Goal: Transaction & Acquisition: Obtain resource

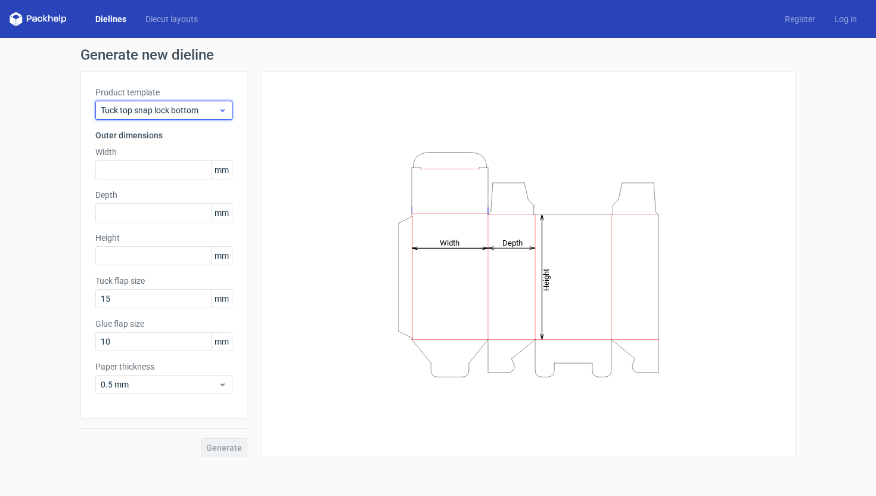
click at [177, 116] on div "Tuck top snap lock bottom" at bounding box center [163, 110] width 137 height 19
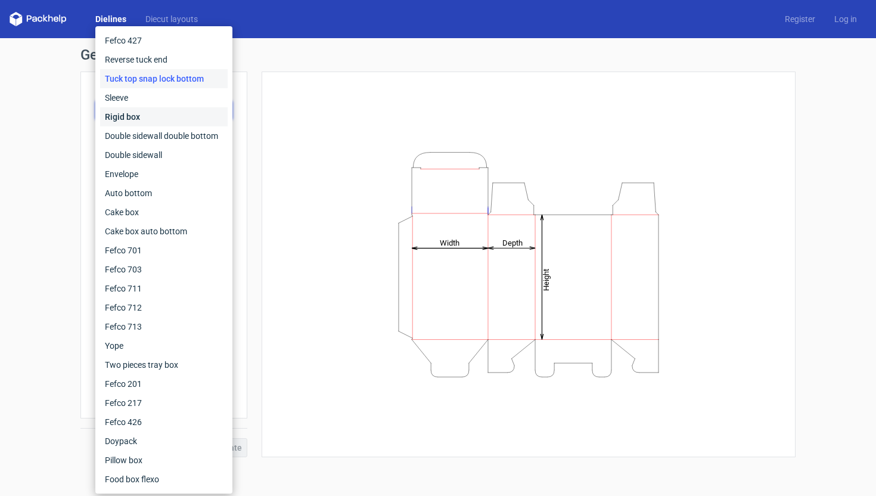
click at [177, 116] on div "Rigid box" at bounding box center [163, 116] width 127 height 19
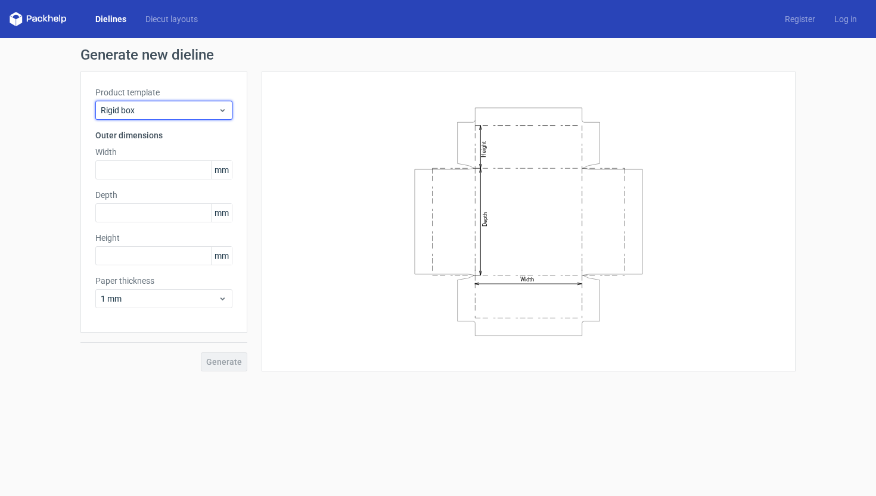
click at [177, 116] on div "Rigid box" at bounding box center [163, 110] width 137 height 19
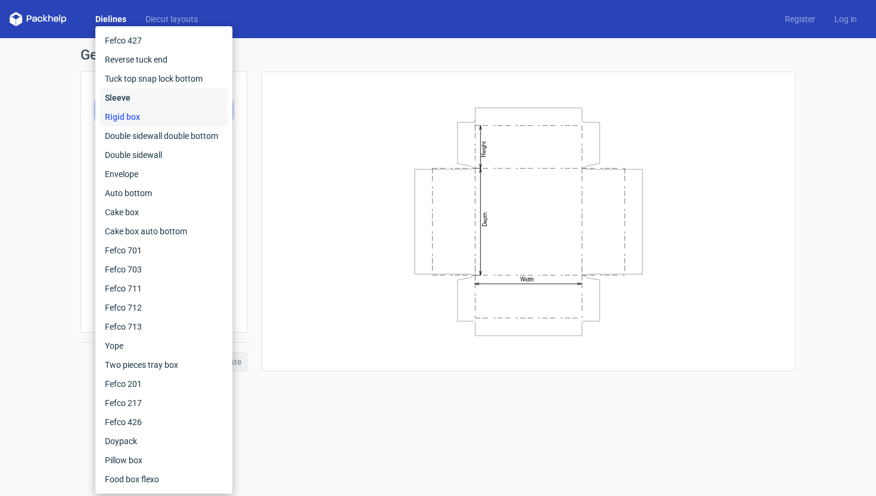
click at [169, 98] on div "Sleeve" at bounding box center [163, 97] width 127 height 19
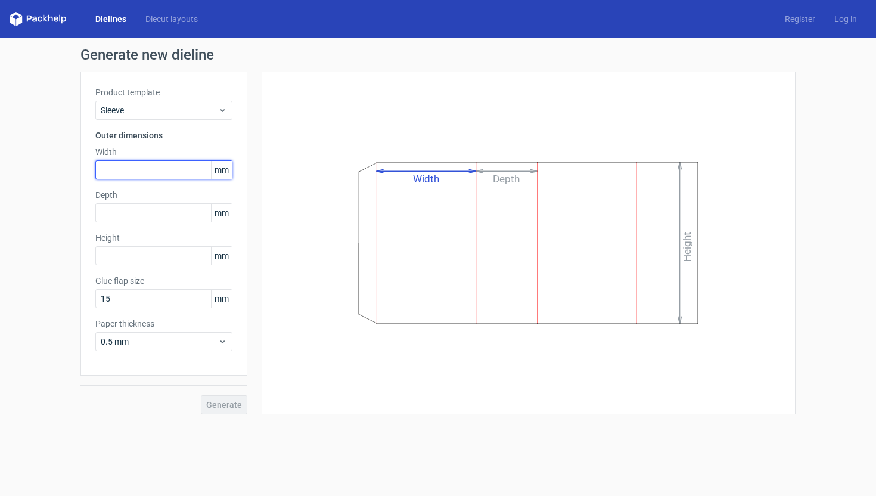
click at [160, 173] on input "text" at bounding box center [163, 169] width 137 height 19
click at [134, 200] on div "Product template Sleeve Outer dimensions Width 9 mm Depth mm Height mm Glue fla…" at bounding box center [163, 223] width 167 height 304
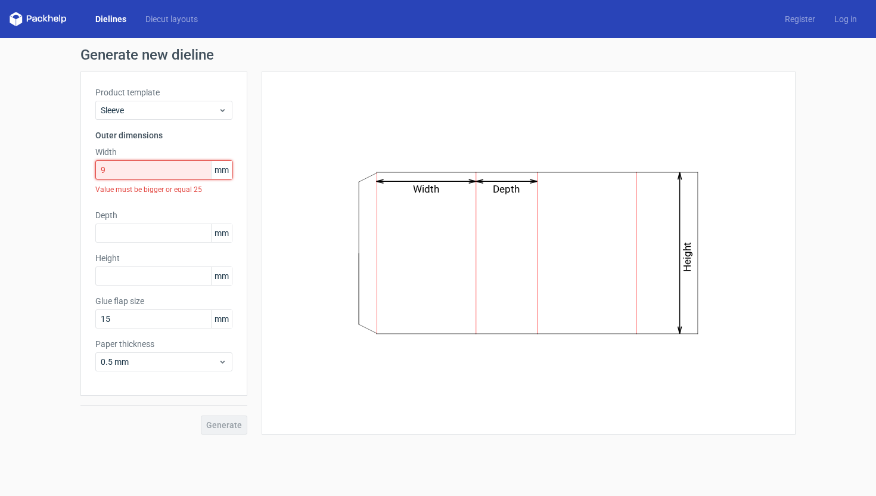
click at [134, 169] on input "9" at bounding box center [163, 169] width 137 height 19
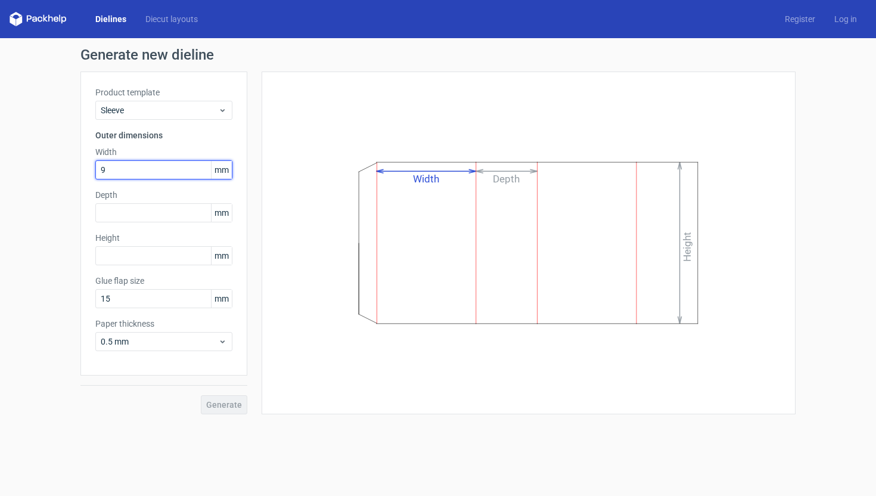
type input "9"
type input "95"
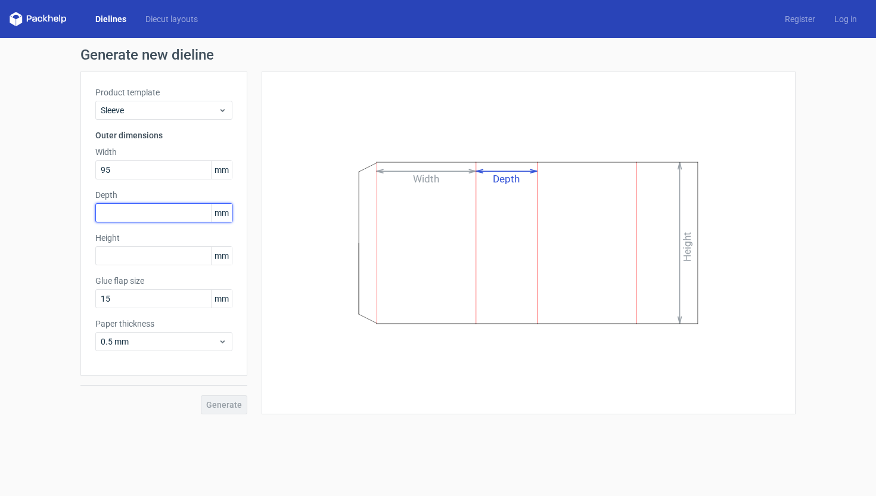
click at [125, 214] on input "text" at bounding box center [163, 212] width 137 height 19
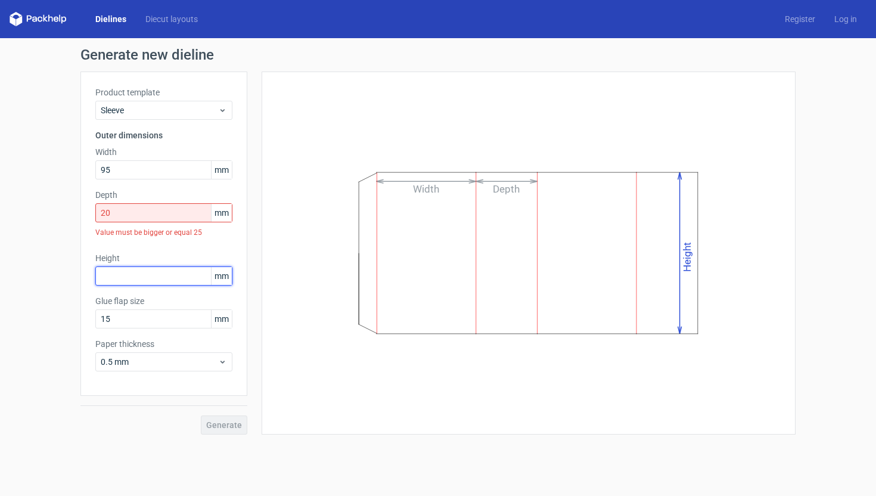
click at [125, 251] on div "Product template Sleeve Outer dimensions Width 95 mm Depth 20 mm Value must be …" at bounding box center [163, 233] width 167 height 324
click at [127, 219] on input "20" at bounding box center [163, 212] width 137 height 19
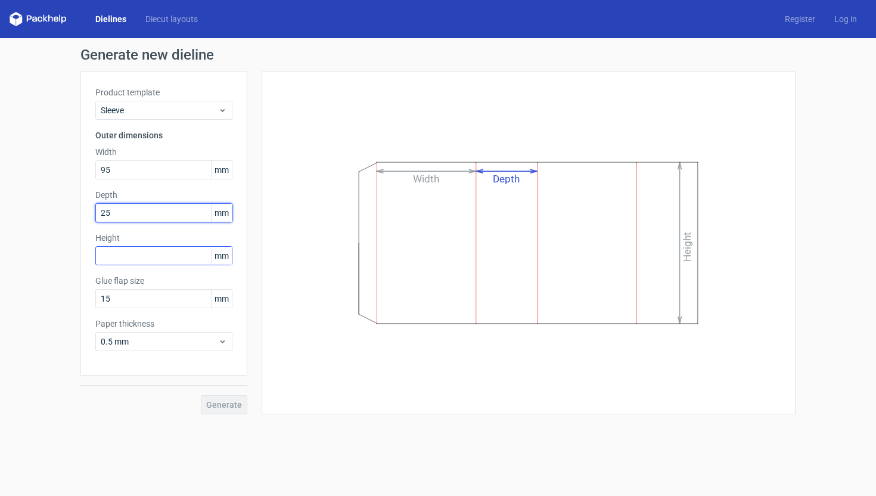
type input "25"
click at [133, 254] on input "text" at bounding box center [163, 255] width 137 height 19
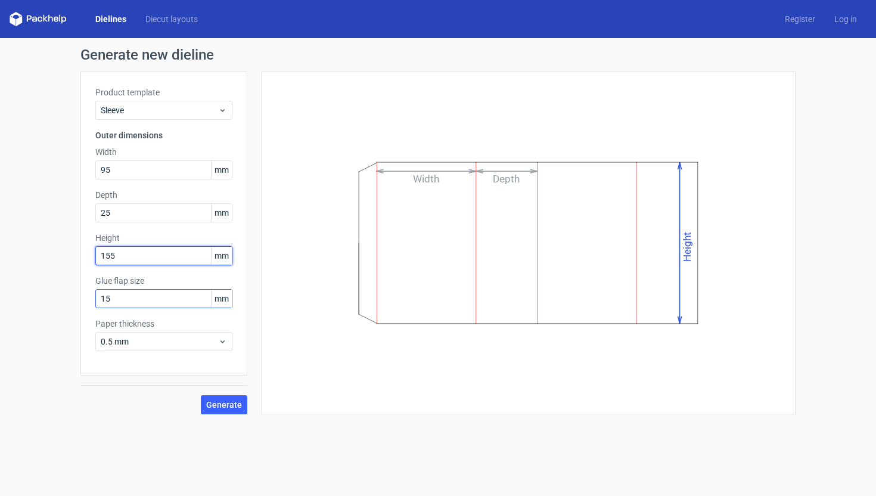
type input "155"
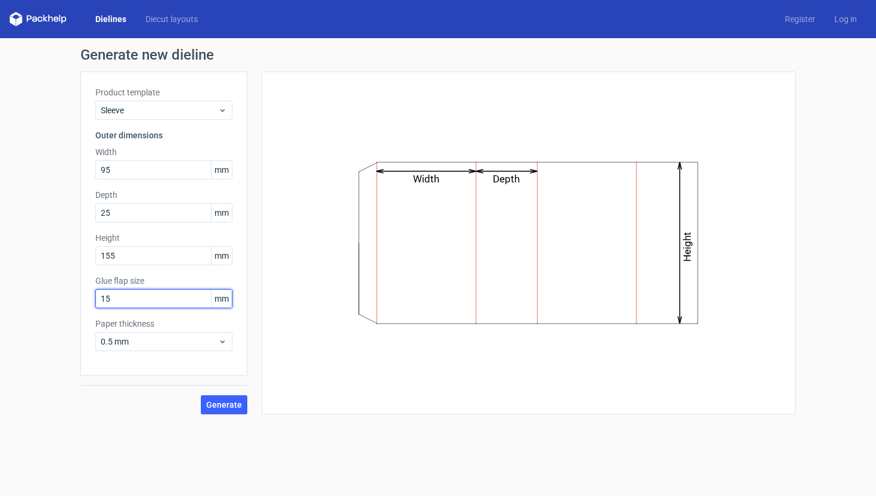
click at [130, 298] on input "15" at bounding box center [163, 298] width 137 height 19
click at [130, 300] on input "15" at bounding box center [163, 298] width 137 height 19
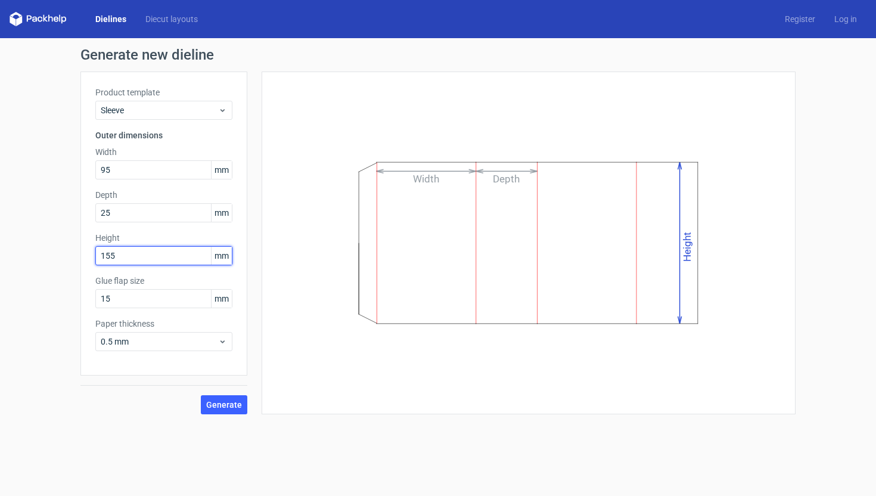
click at [150, 260] on input "155" at bounding box center [163, 255] width 137 height 19
click at [147, 297] on input "15" at bounding box center [163, 298] width 137 height 19
click at [185, 395] on div "Generate" at bounding box center [163, 394] width 167 height 39
click at [219, 404] on span "Generate" at bounding box center [224, 404] width 36 height 8
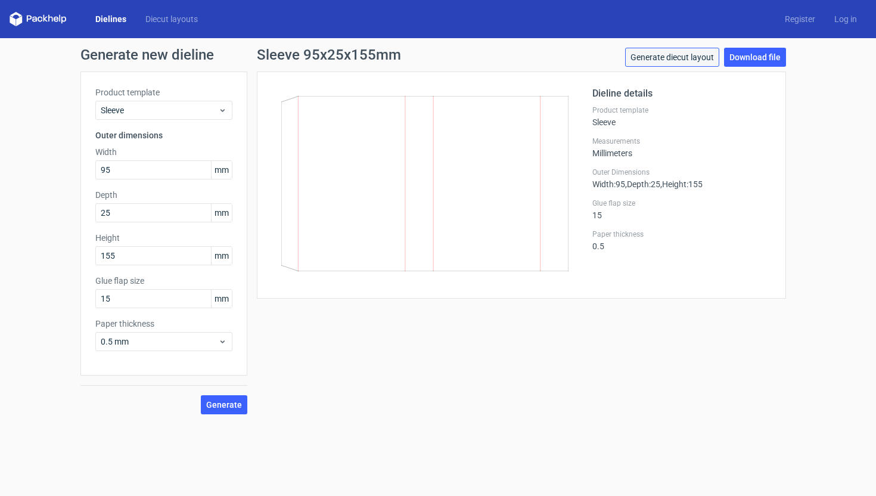
click at [698, 63] on link "Generate diecut layout" at bounding box center [672, 57] width 94 height 19
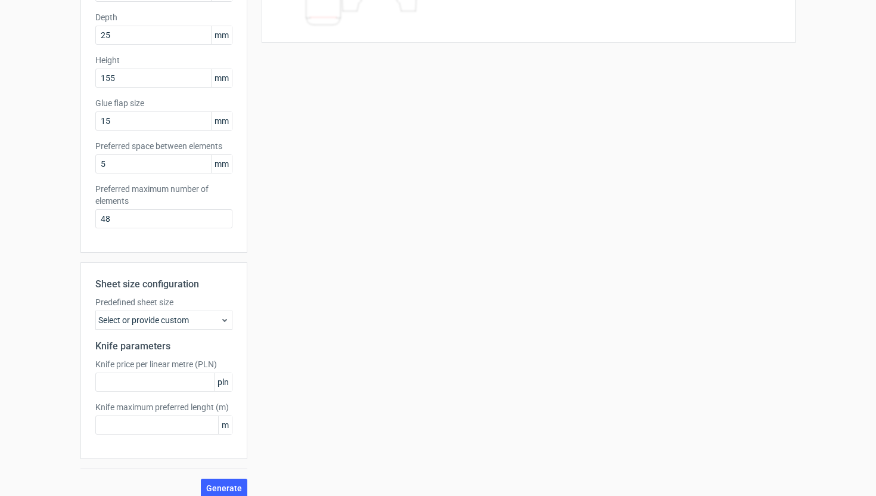
scroll to position [189, 0]
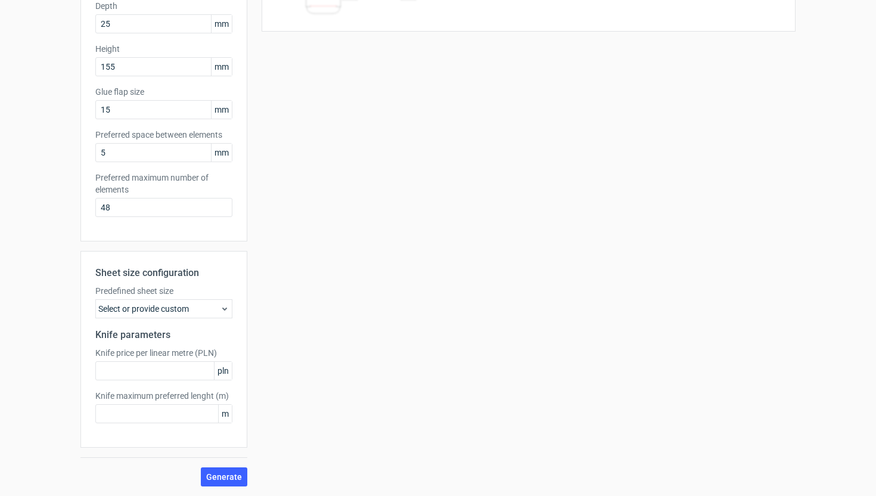
click at [211, 314] on div "Select or provide custom" at bounding box center [163, 308] width 137 height 19
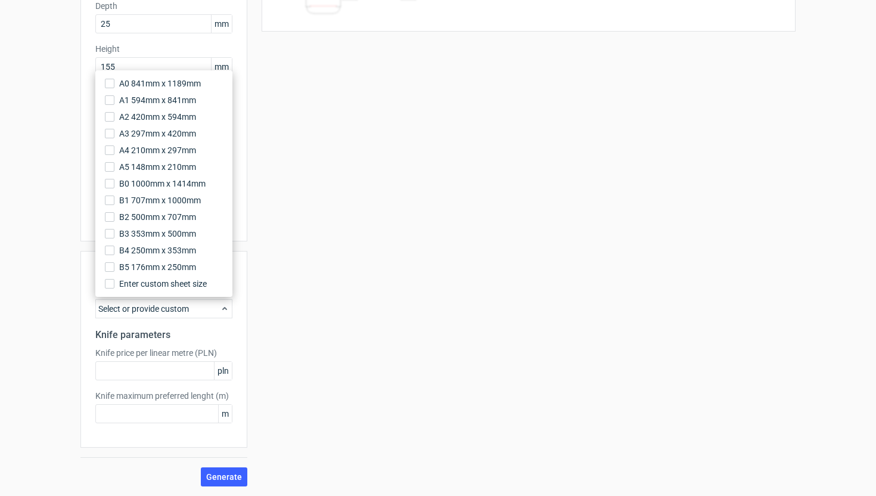
click at [213, 313] on div "Select or provide custom" at bounding box center [163, 308] width 137 height 19
click at [229, 312] on div "Select or provide custom" at bounding box center [163, 308] width 137 height 19
click at [278, 294] on div "Your diecut layouts will be listed here once you generate them Height Depth Wid…" at bounding box center [521, 184] width 548 height 603
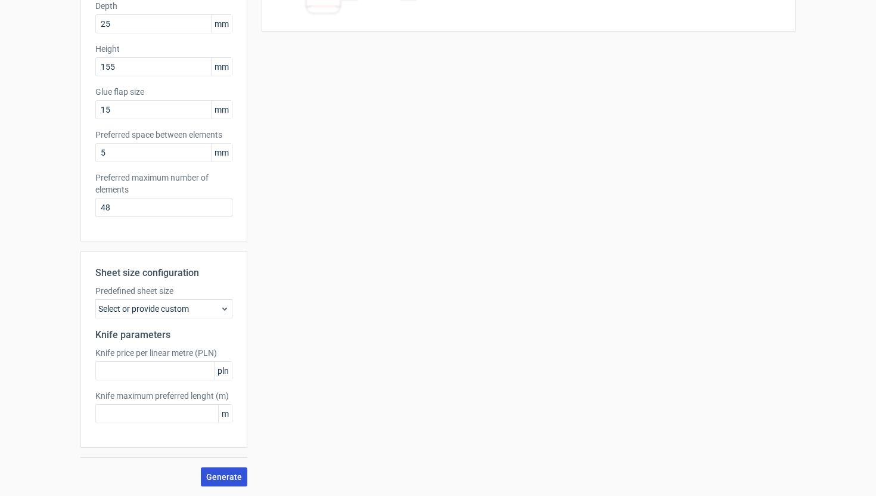
click at [222, 477] on span "Generate" at bounding box center [224, 476] width 36 height 8
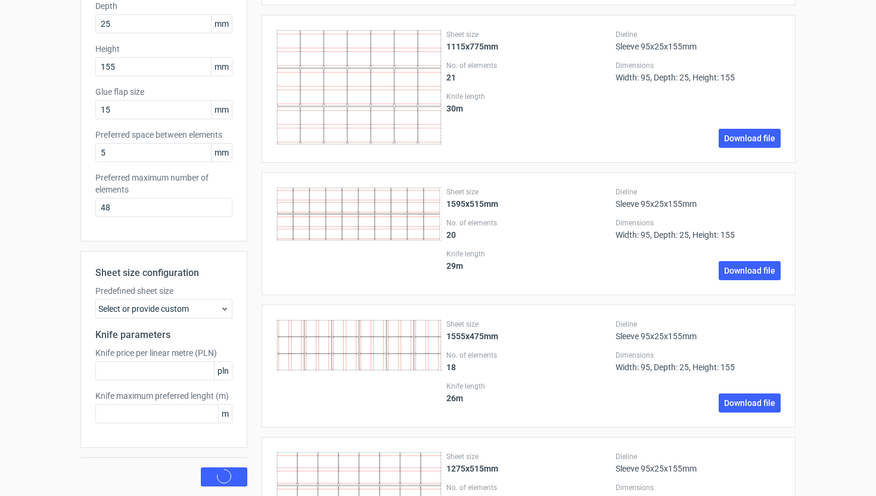
scroll to position [0, 0]
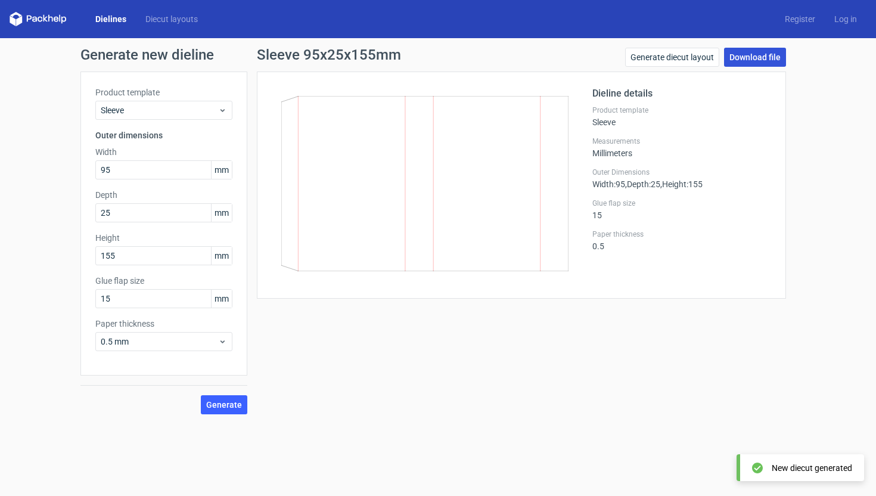
click at [739, 58] on link "Download file" at bounding box center [755, 57] width 62 height 19
